Goal: Check status: Check status

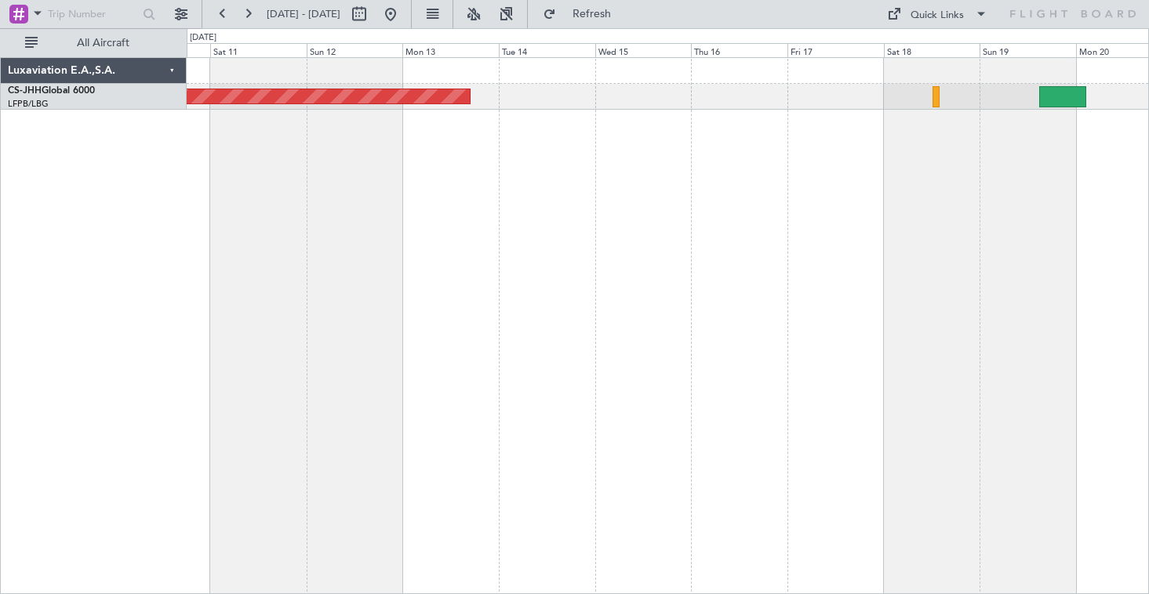
click at [353, 278] on div "Planned Maint [GEOGRAPHIC_DATA] ([GEOGRAPHIC_DATA])" at bounding box center [668, 325] width 962 height 537
click at [245, 21] on button at bounding box center [247, 14] width 25 height 25
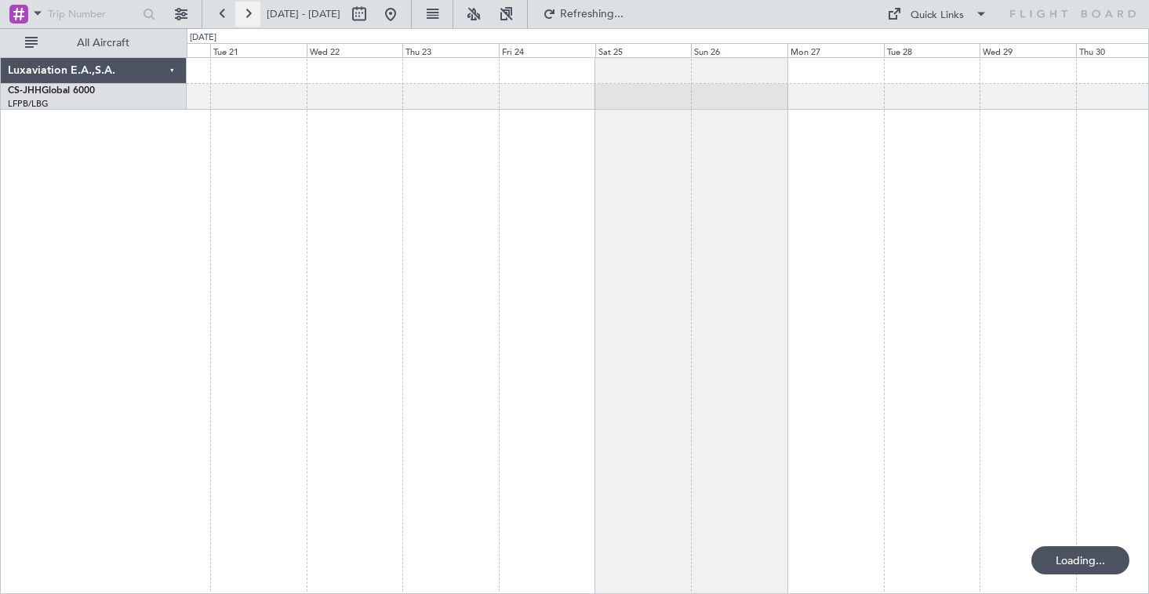
click at [245, 21] on button at bounding box center [247, 14] width 25 height 25
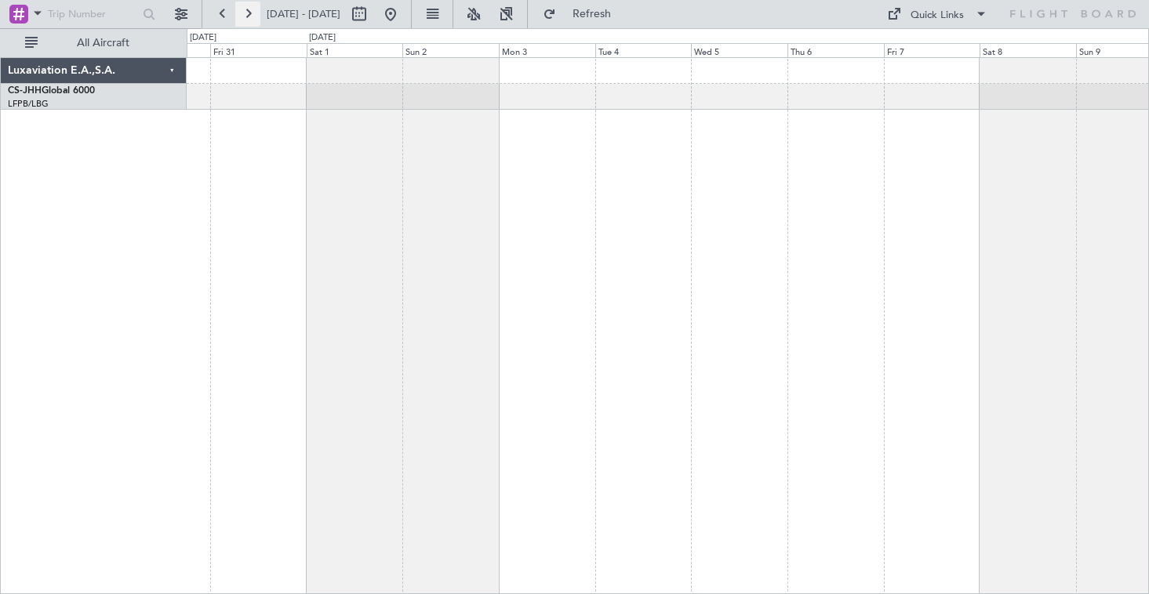
click at [245, 21] on button at bounding box center [247, 14] width 25 height 25
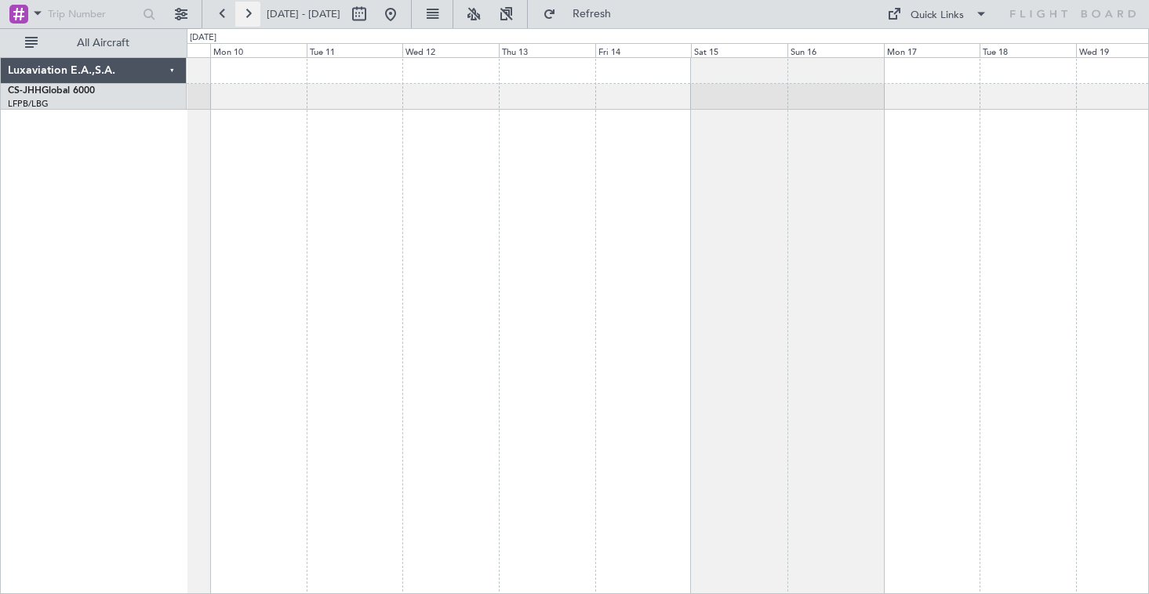
click at [245, 21] on button at bounding box center [247, 14] width 25 height 25
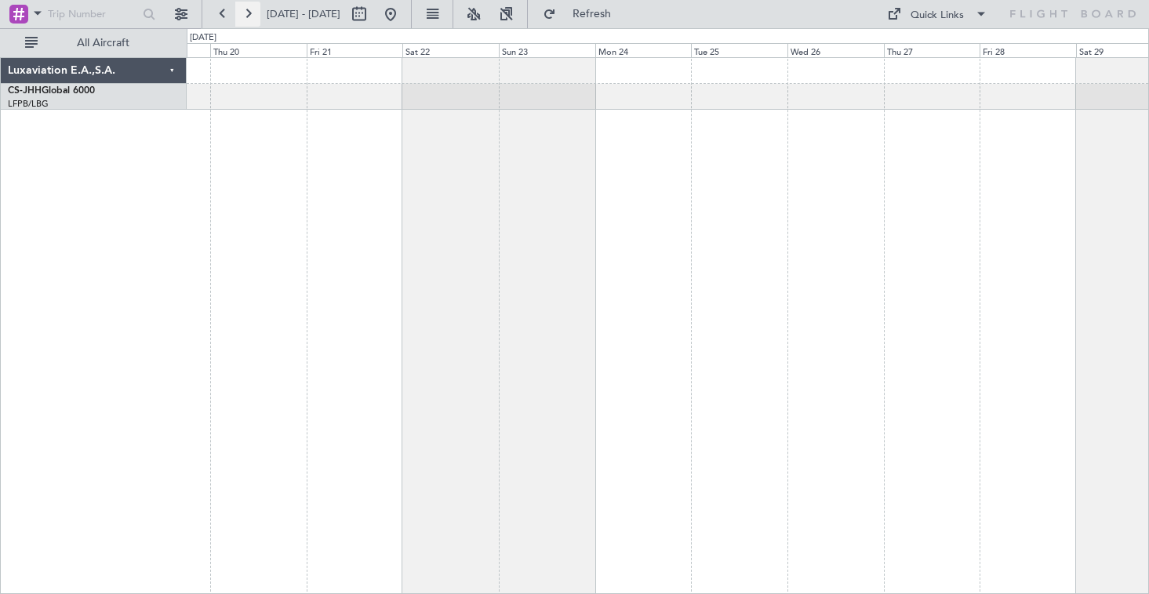
click at [245, 21] on button at bounding box center [247, 14] width 25 height 25
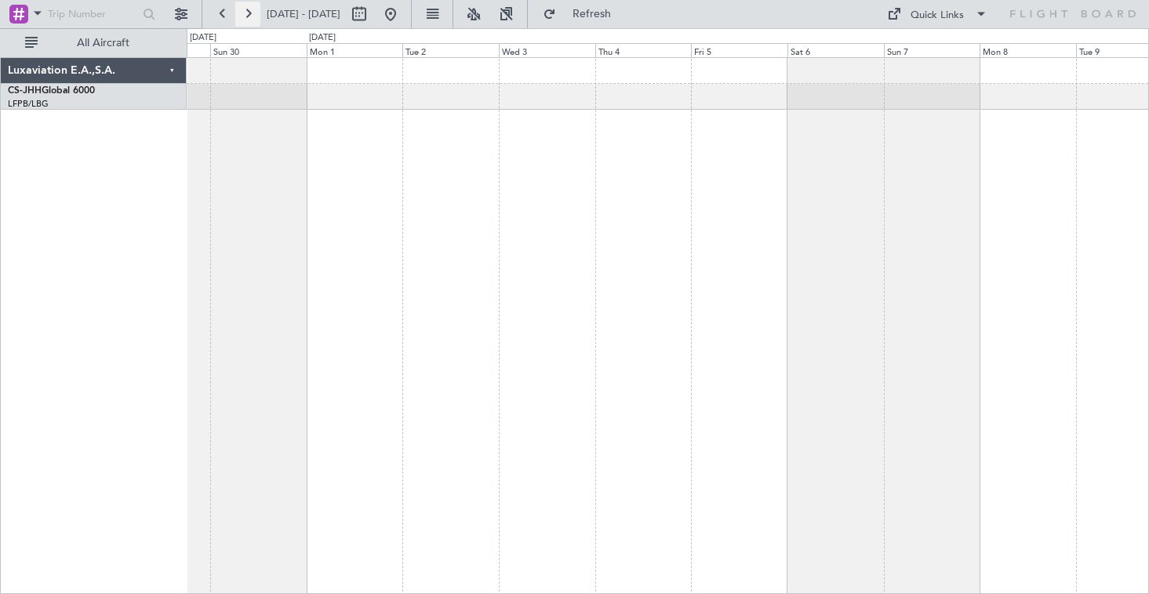
click at [245, 21] on button at bounding box center [247, 14] width 25 height 25
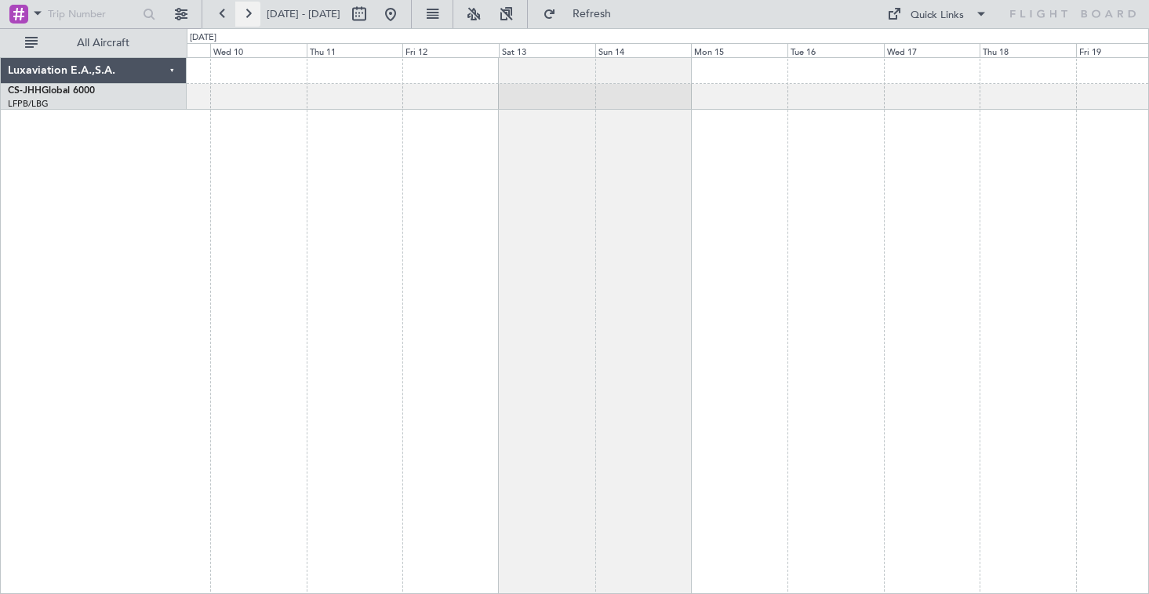
click at [245, 21] on button at bounding box center [247, 14] width 25 height 25
